Goal: Transaction & Acquisition: Download file/media

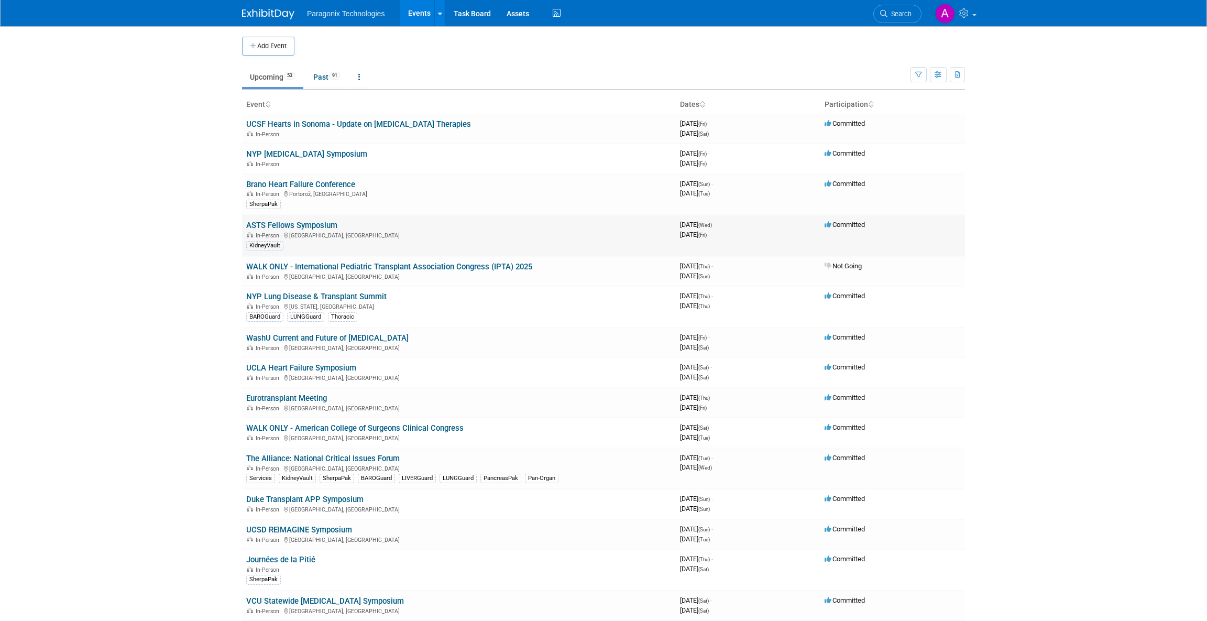
click at [326, 226] on link "ASTS Fellows Symposium" at bounding box center [291, 225] width 91 height 9
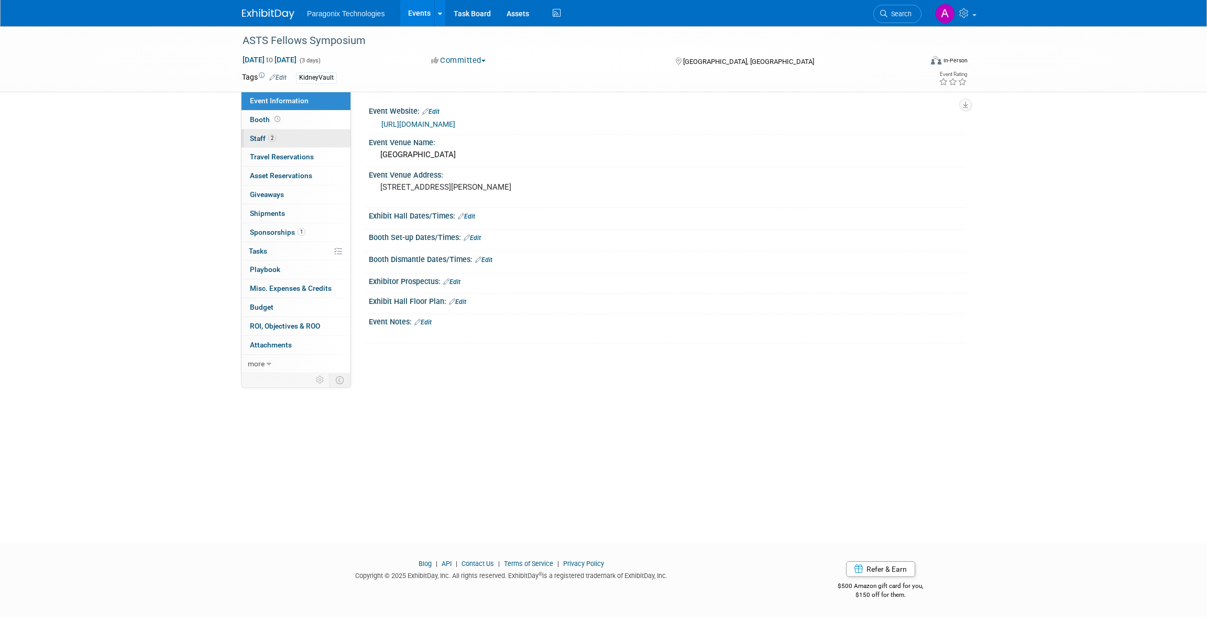
click at [277, 135] on link "2 Staff 2" at bounding box center [296, 138] width 109 height 18
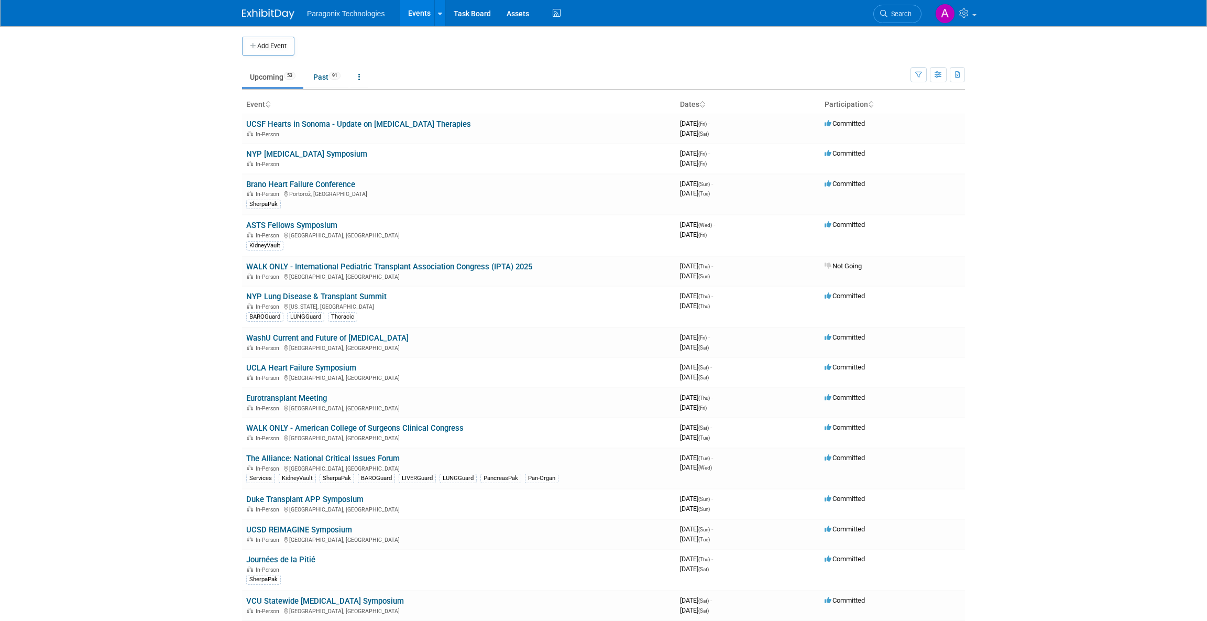
click at [314, 185] on link "Brano Heart Failure Conference" at bounding box center [300, 184] width 109 height 9
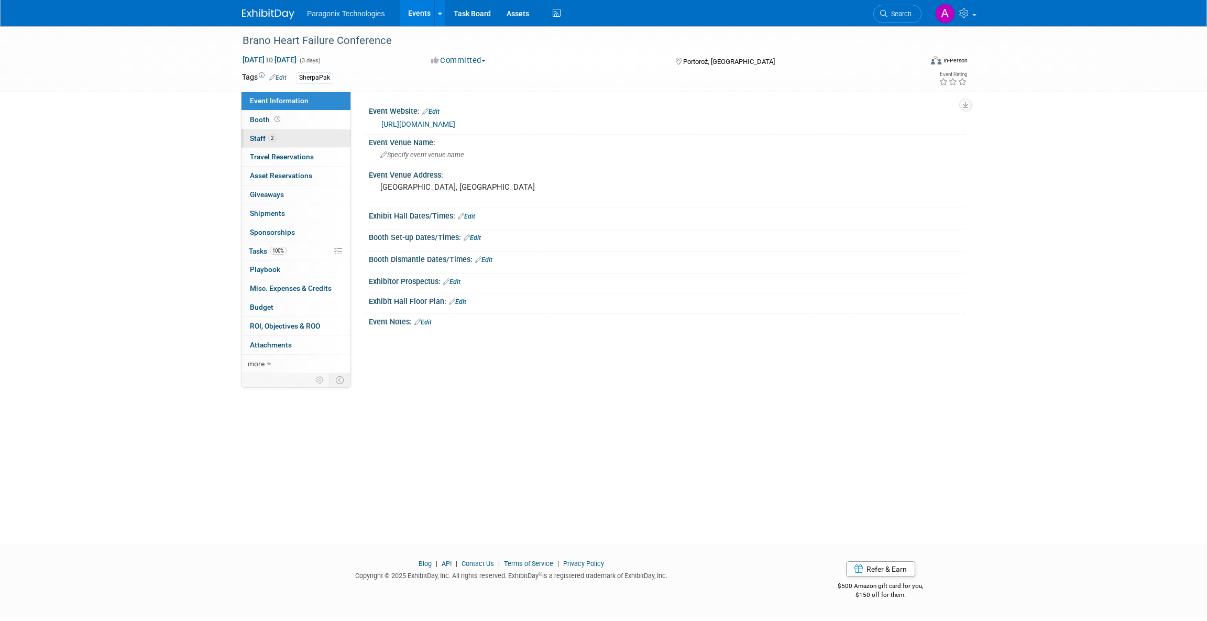
click at [275, 132] on link "2 Staff 2" at bounding box center [296, 138] width 109 height 18
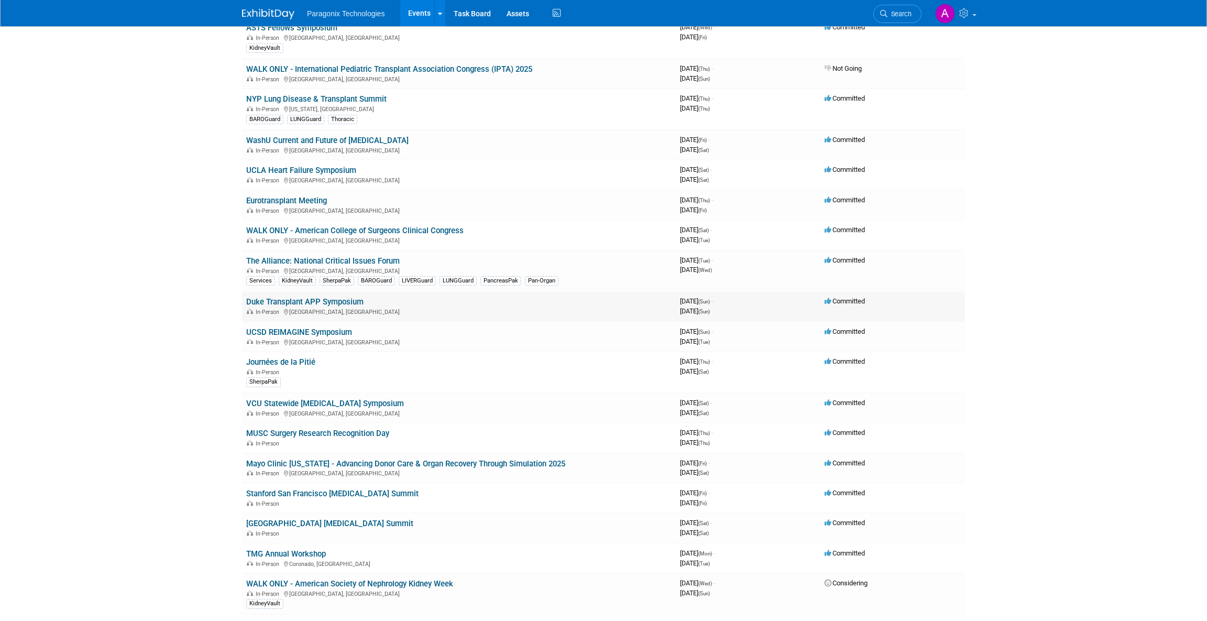
scroll to position [210, 0]
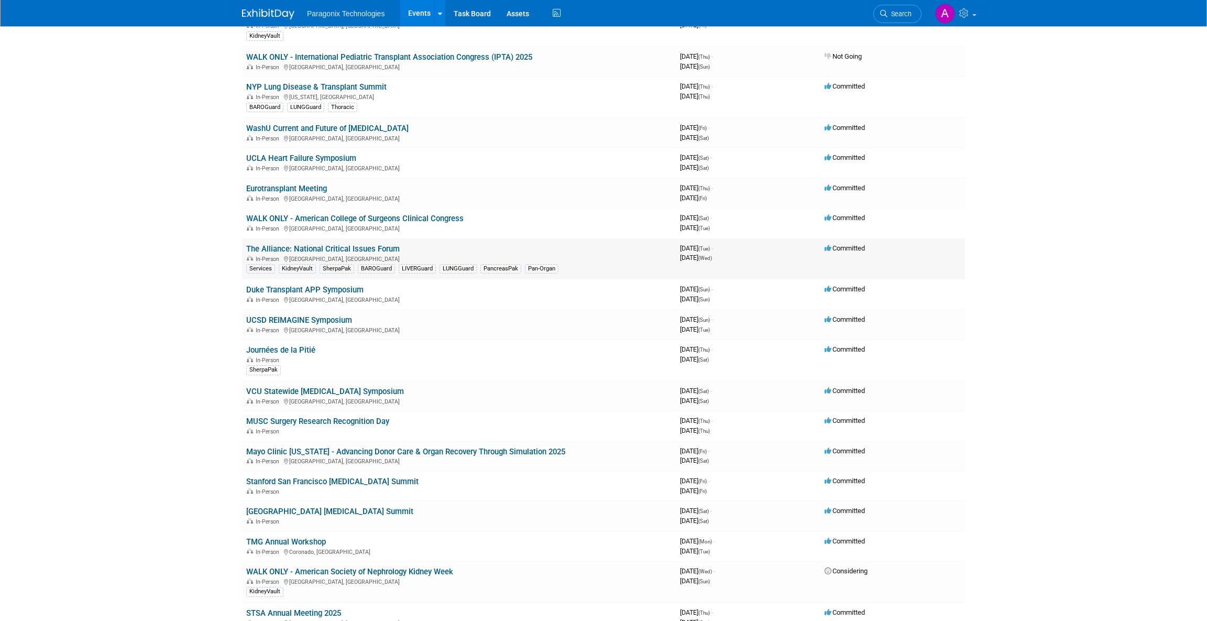
click at [326, 250] on link "The Alliance: National Critical Issues Forum" at bounding box center [323, 248] width 154 height 9
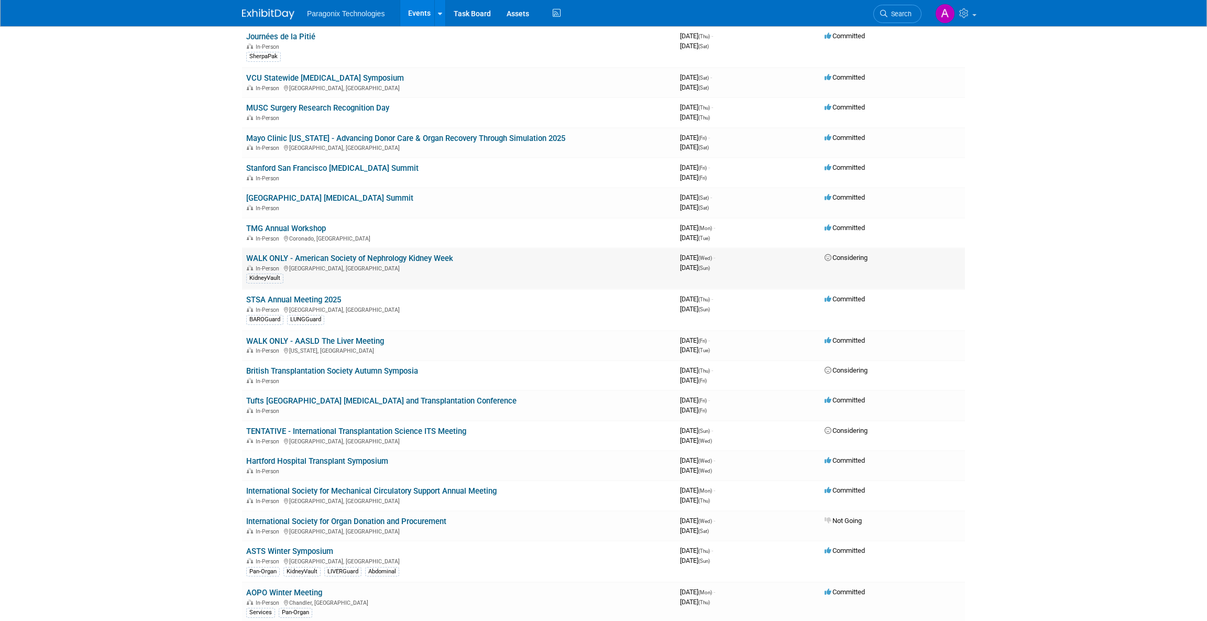
scroll to position [524, 0]
click at [302, 304] on div "In-Person Fernandina Beach, FL" at bounding box center [458, 308] width 425 height 8
click at [306, 294] on link "STSA Annual Meeting 2025" at bounding box center [293, 298] width 95 height 9
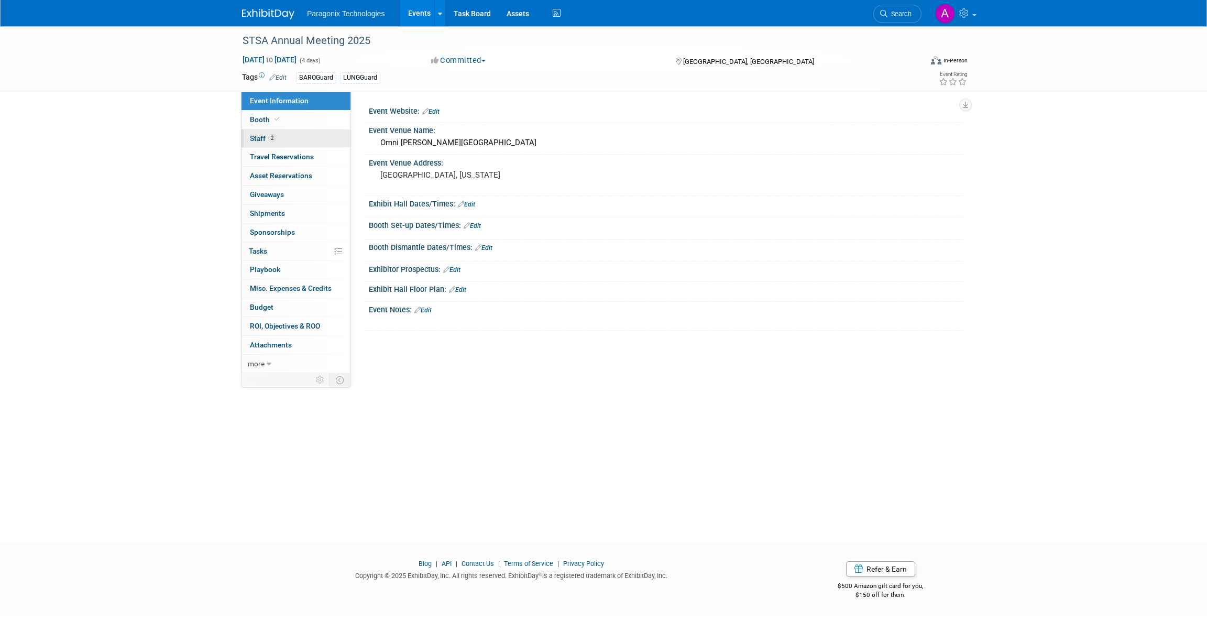
click at [291, 139] on link "2 Staff 2" at bounding box center [296, 138] width 109 height 18
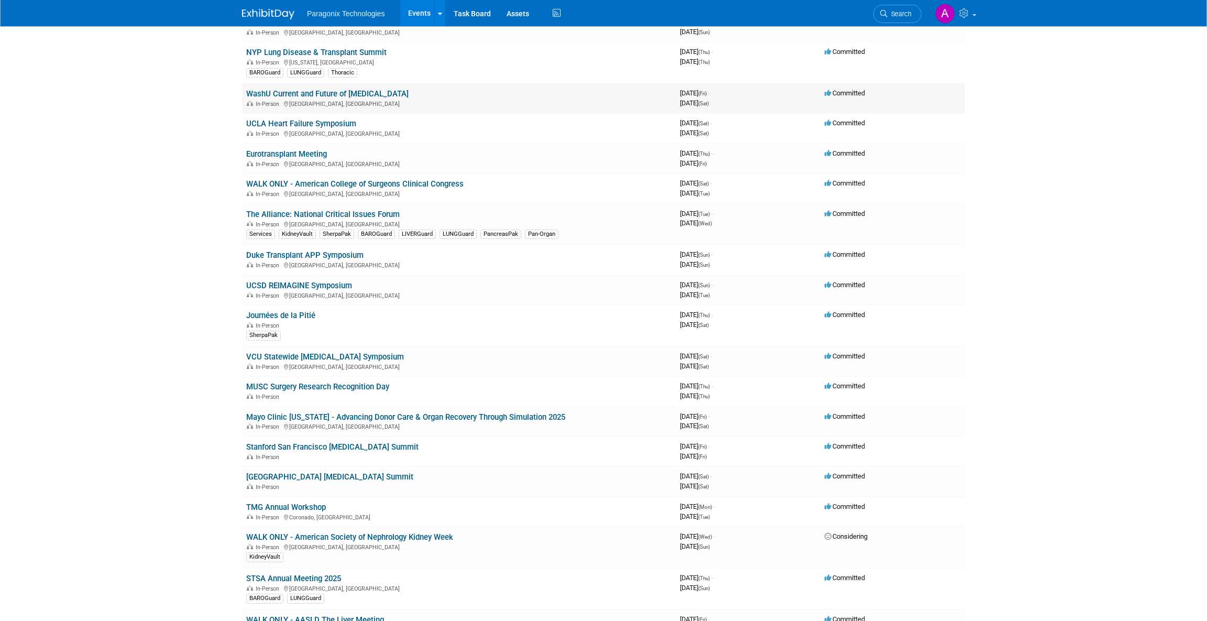
scroll to position [210, 0]
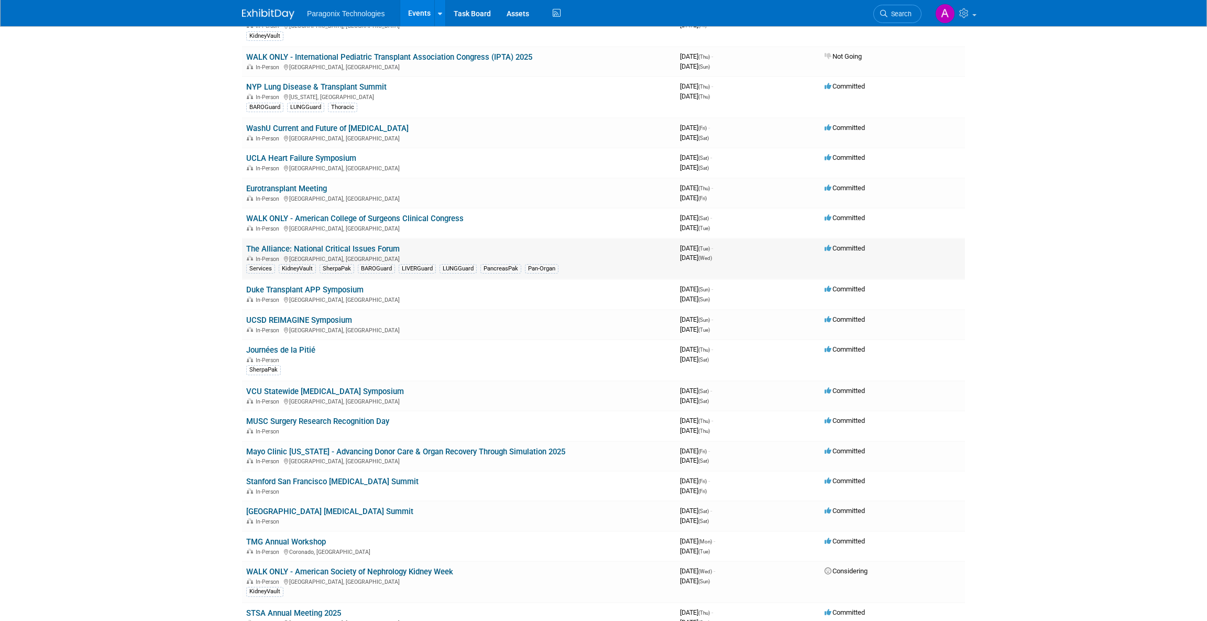
click at [302, 254] on div "In-Person Atlanta, GA" at bounding box center [458, 258] width 425 height 8
click at [303, 248] on link "The Alliance: National Critical Issues Forum" at bounding box center [323, 248] width 154 height 9
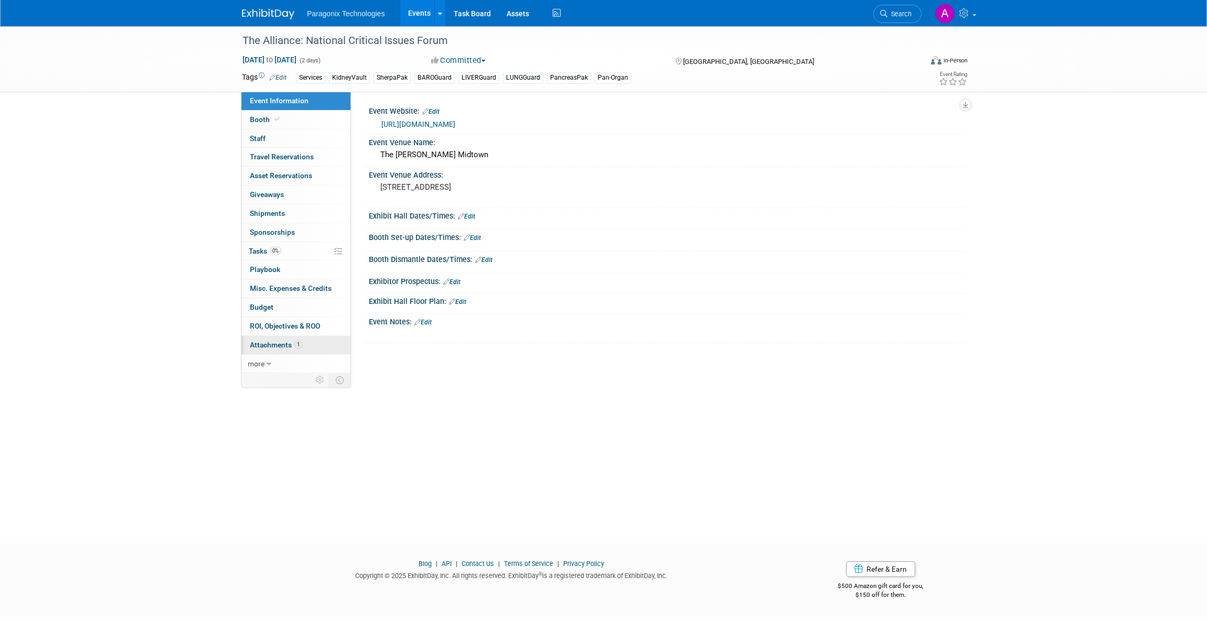
click at [281, 344] on span "Attachments 1" at bounding box center [276, 345] width 52 height 8
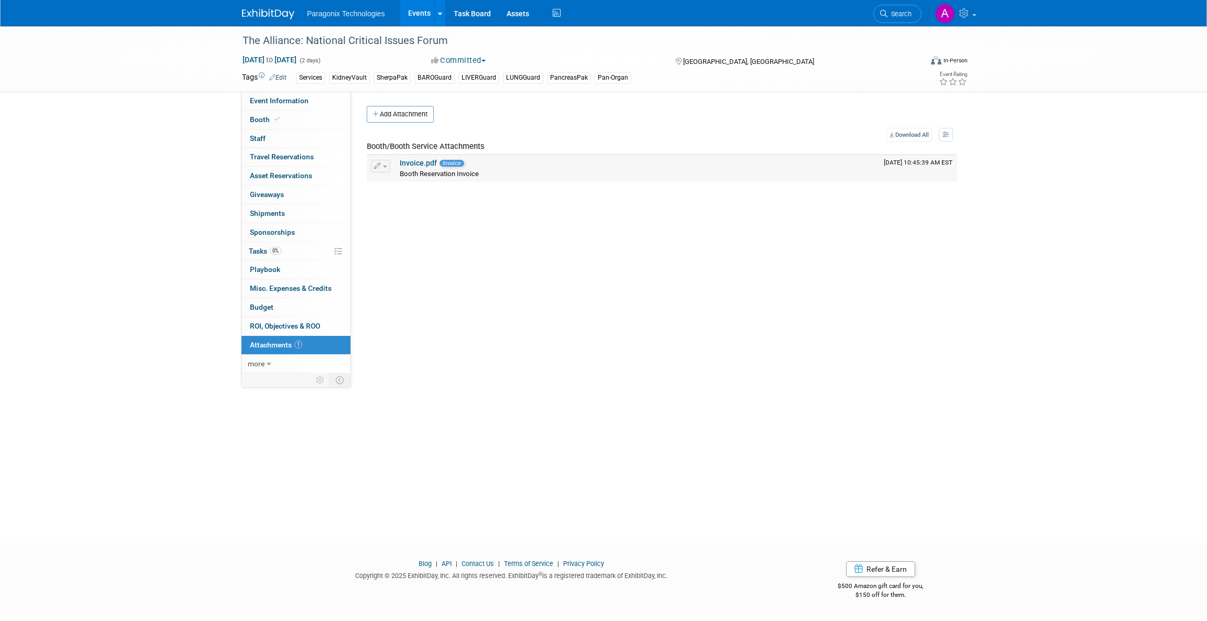
click at [417, 170] on span "Booth Reservation Invoice" at bounding box center [439, 174] width 79 height 8
click at [441, 162] on span "Invoice" at bounding box center [452, 163] width 25 height 7
click at [381, 167] on button "button" at bounding box center [380, 166] width 19 height 13
click at [409, 181] on link "Download" at bounding box center [468, 182] width 192 height 15
